Goal: Information Seeking & Learning: Find specific fact

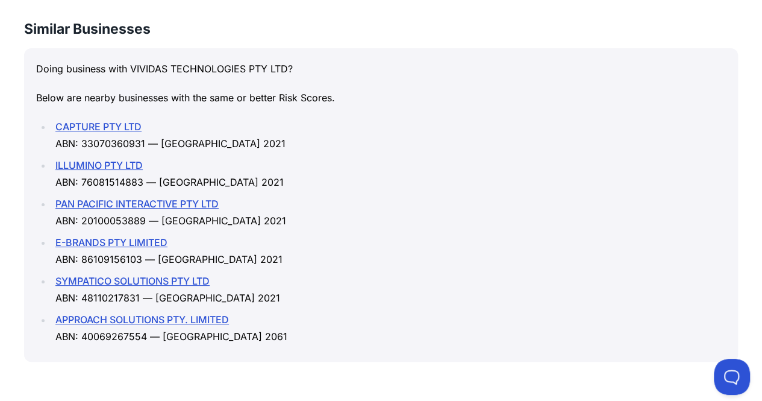
scroll to position [1523, 0]
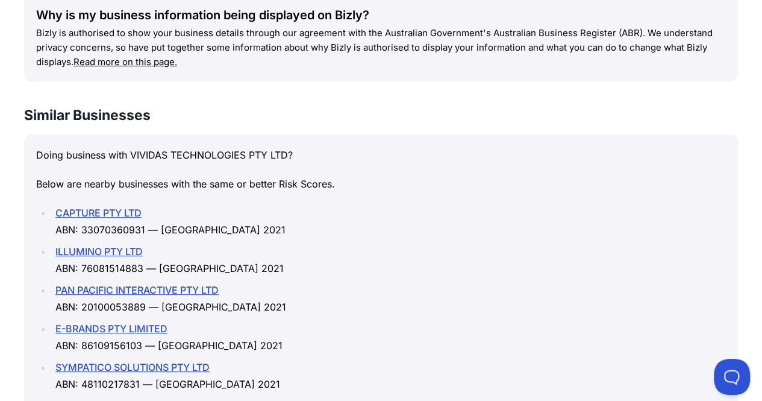
click at [104, 288] on link "PAN PACIFIC INTERACTIVE PTY LTD" at bounding box center [136, 290] width 163 height 12
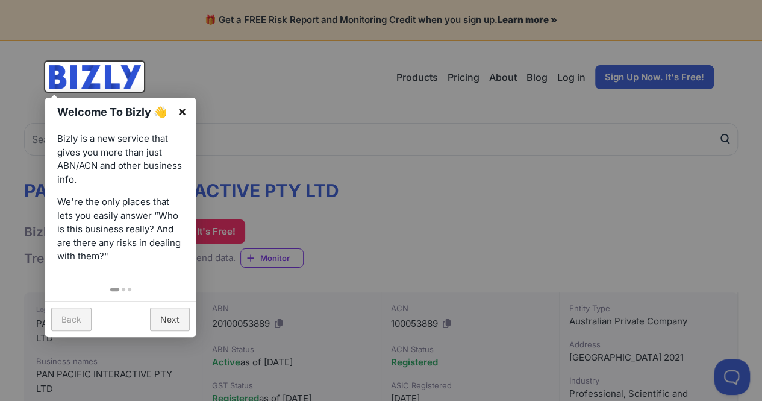
click at [183, 108] on link "×" at bounding box center [182, 111] width 27 height 27
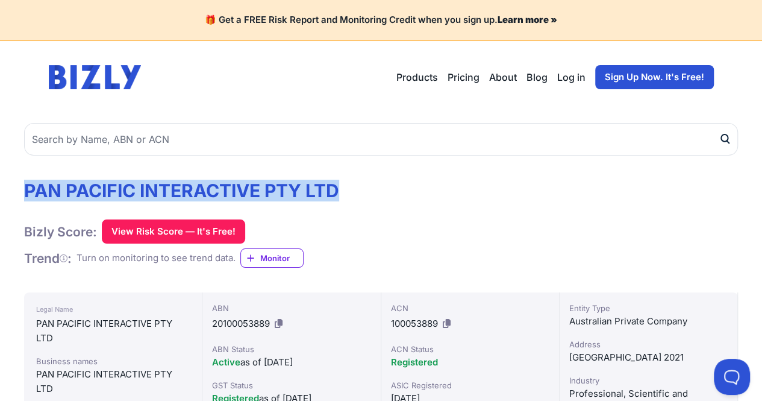
drag, startPoint x: 369, startPoint y: 195, endPoint x: 27, endPoint y: 195, distance: 342.8
click at [27, 195] on div "PAN PACIFIC INTERACTIVE PTY LTD Bizly Score: View Risk Score — It's Free! View …" at bounding box center [381, 224] width 714 height 89
copy h1 "PAN PACIFIC INTERACTIVE PTY LTD"
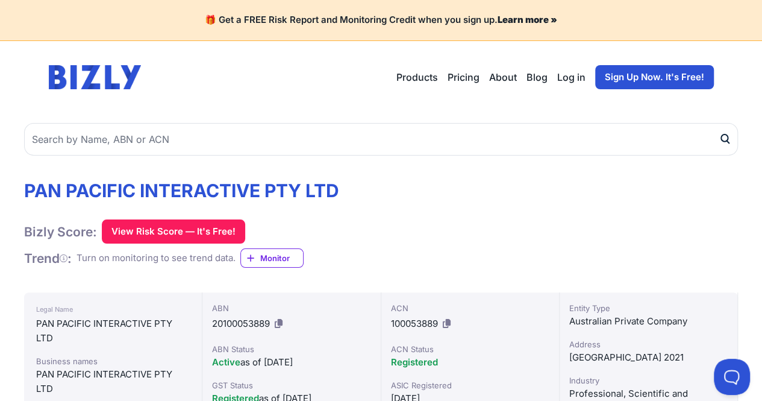
click at [423, 221] on div "PAN PACIFIC INTERACTIVE PTY LTD Bizly Score: View Risk Score — It's Free! View …" at bounding box center [381, 224] width 714 height 89
